Goal: Check status: Check status

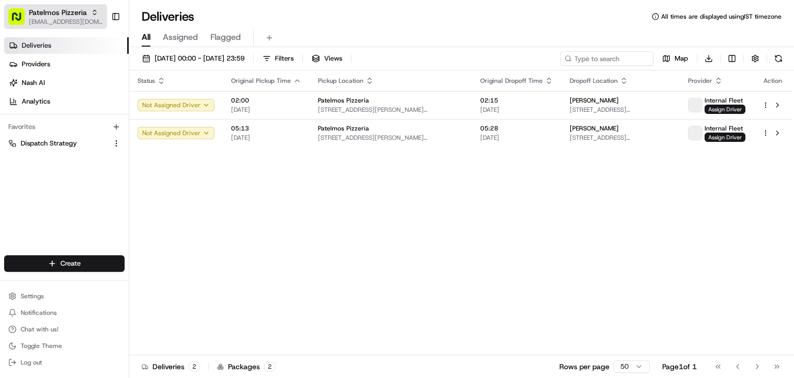
click at [93, 14] on icon "button" at bounding box center [94, 14] width 3 height 2
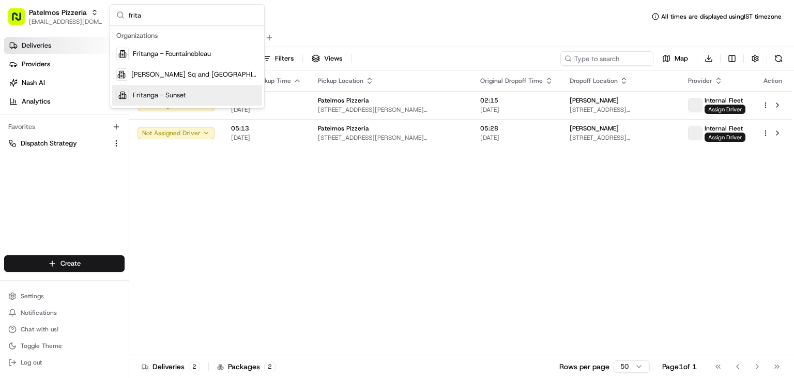
type input "frita"
click at [175, 96] on span "Fritanga - Sunset" at bounding box center [159, 95] width 53 height 9
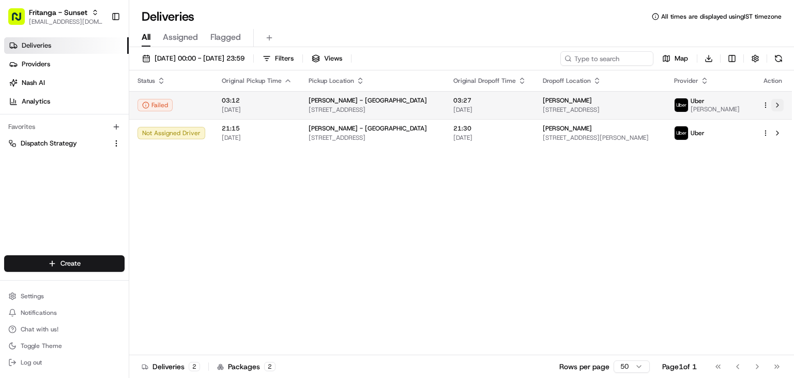
click at [779, 108] on button at bounding box center [778, 105] width 12 height 12
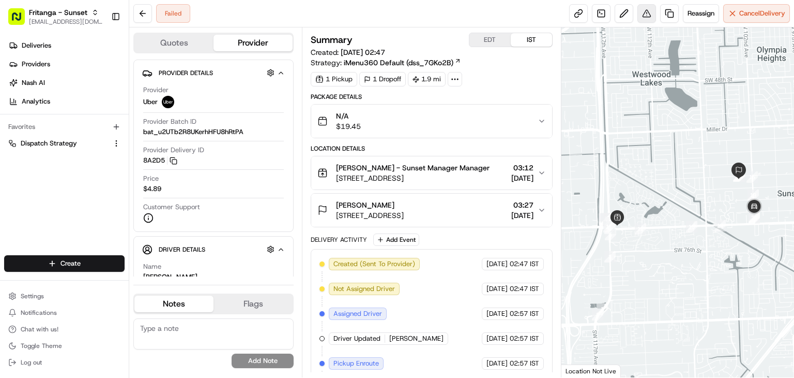
click at [646, 12] on button at bounding box center [647, 13] width 19 height 19
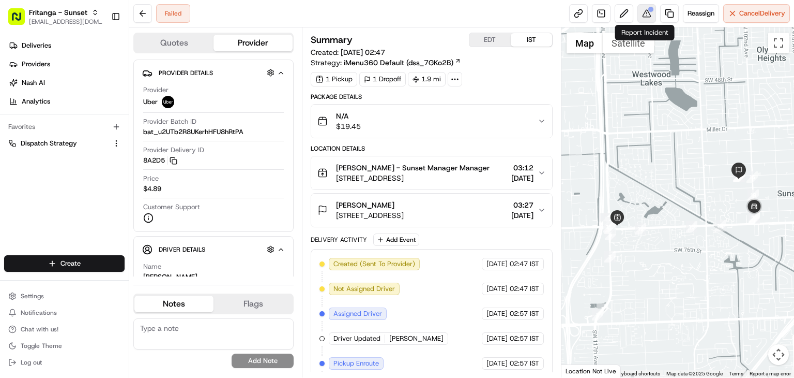
click at [650, 11] on button at bounding box center [647, 13] width 19 height 19
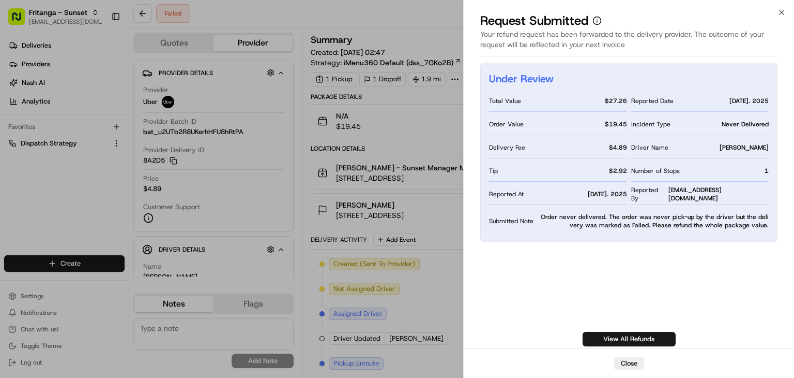
click at [622, 238] on div "Under Review Total Value $ 27.26 Order Value $ 19.45 Delivery Fee $ 4.89 Tip $ …" at bounding box center [629, 204] width 297 height 283
click at [632, 362] on button "Close" at bounding box center [629, 363] width 30 height 12
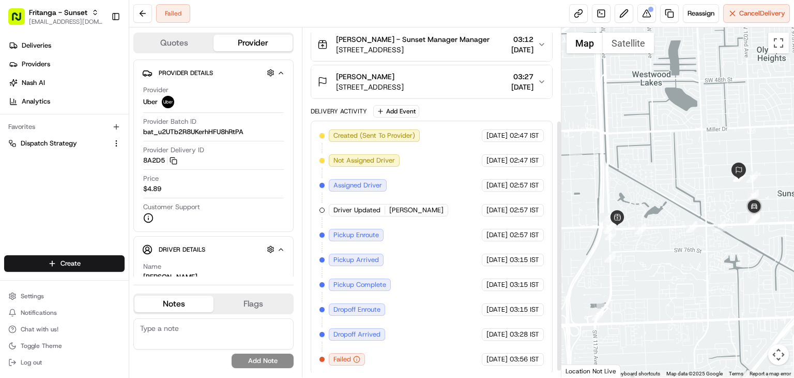
scroll to position [138, 0]
